Goal: Obtain resource: Download file/media

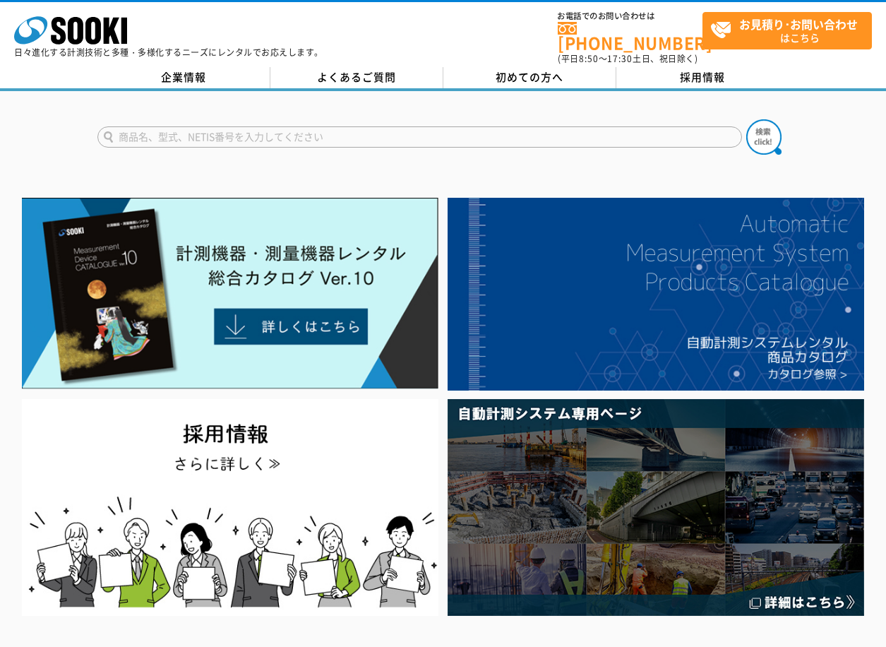
click at [202, 126] on input "text" at bounding box center [419, 136] width 645 height 21
click at [202, 126] on input "IR" at bounding box center [419, 136] width 645 height 21
click at [143, 149] on div "IR4052-10" at bounding box center [231, 157] width 267 height 18
type input "IR4052-10"
click at [785, 119] on form "IR4052-10" at bounding box center [443, 139] width 692 height 40
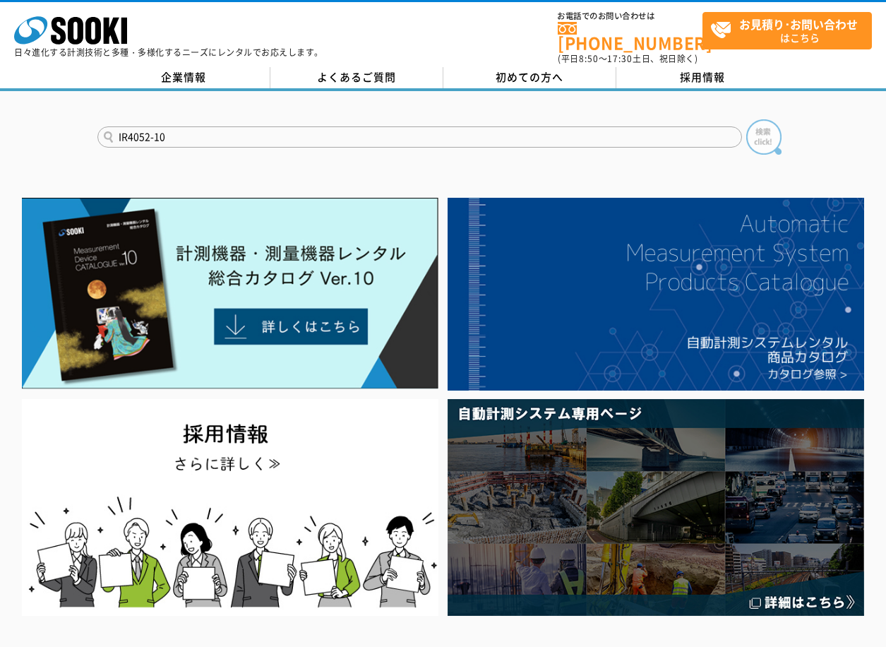
click at [766, 124] on img at bounding box center [763, 136] width 35 height 35
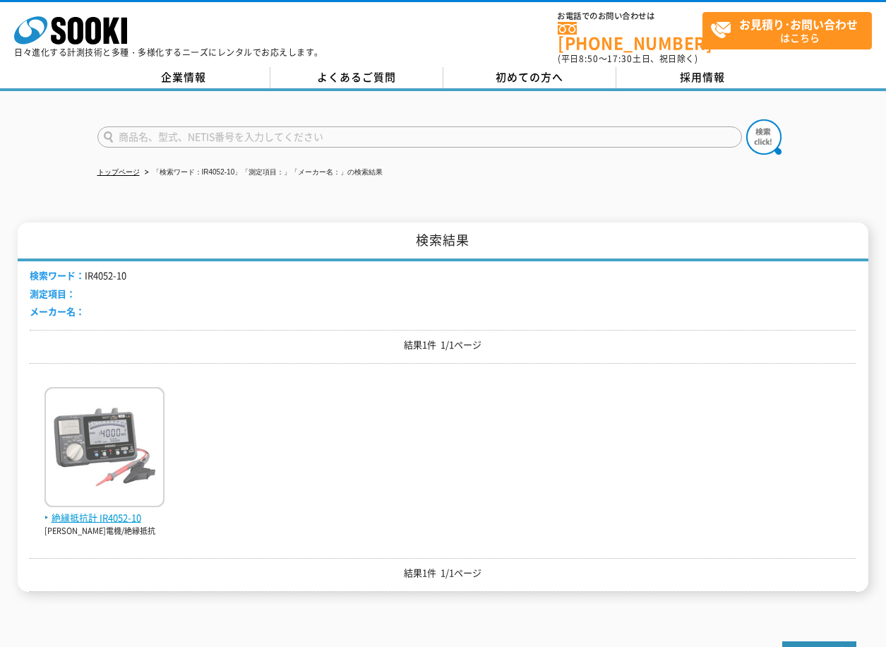
click at [85, 437] on img at bounding box center [104, 449] width 120 height 124
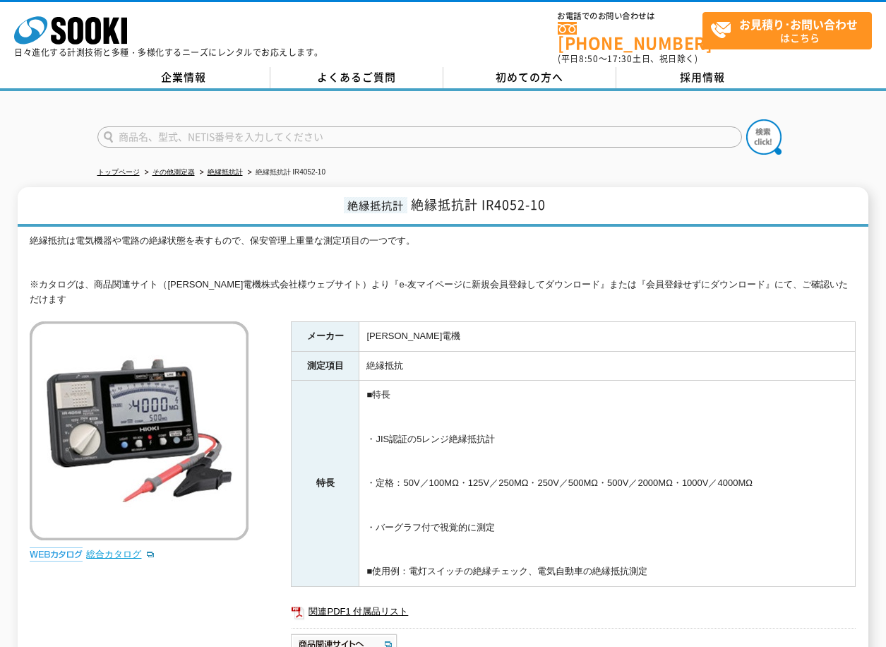
click at [112, 549] on link "総合カタログ" at bounding box center [120, 554] width 69 height 11
